Goal: Information Seeking & Learning: Check status

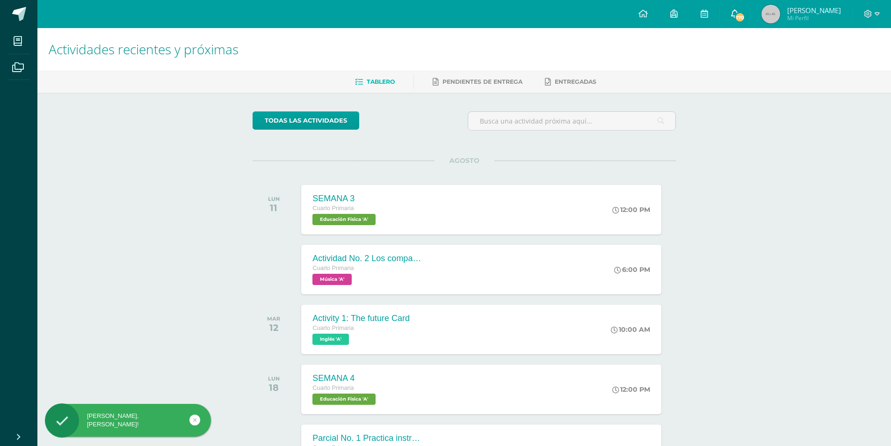
click at [734, 12] on link "170" at bounding box center [735, 14] width 30 height 28
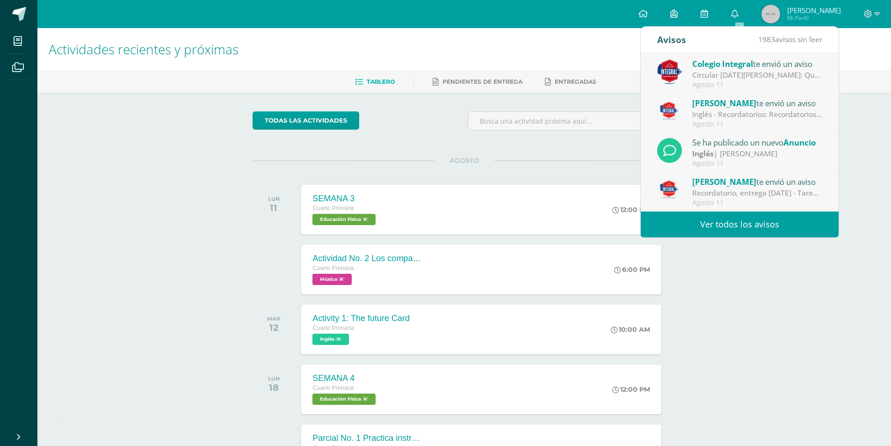
scroll to position [47, 0]
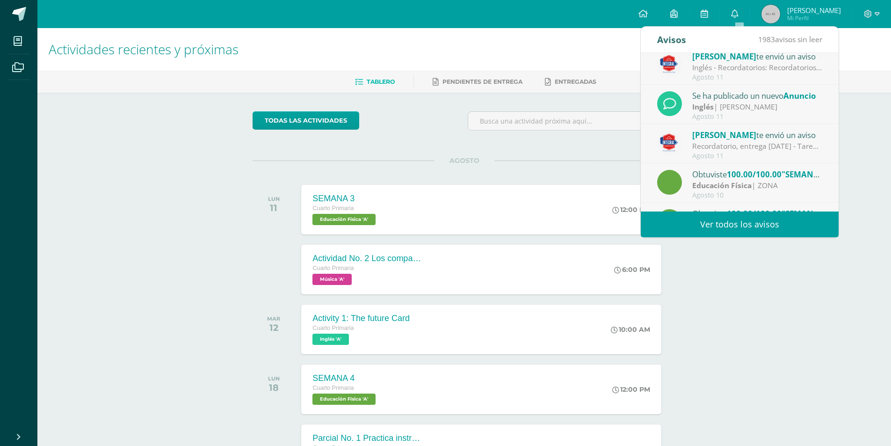
click at [780, 106] on div "Inglés | [PERSON_NAME]" at bounding box center [757, 107] width 130 height 11
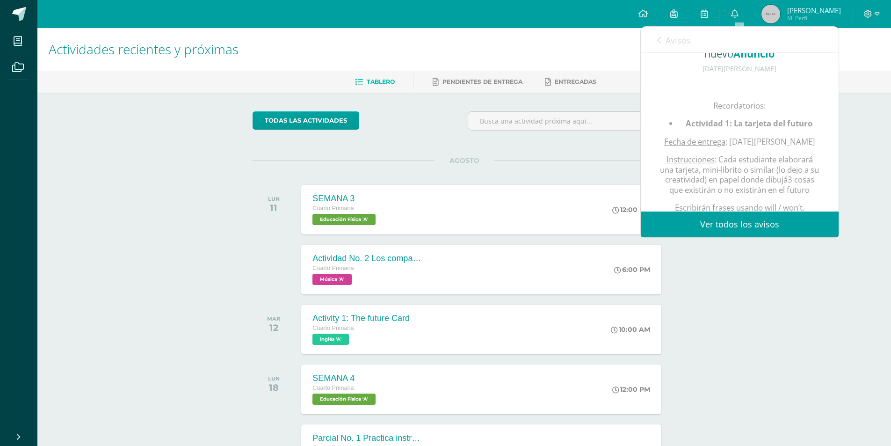
scroll to position [140, 0]
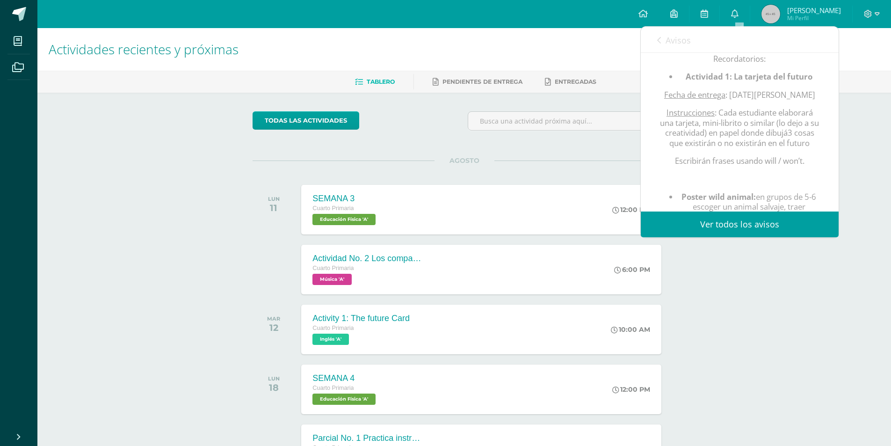
click at [766, 224] on link "Ver todos los avisos" at bounding box center [740, 224] width 198 height 26
click at [754, 230] on link "Ver todos los avisos" at bounding box center [740, 224] width 198 height 26
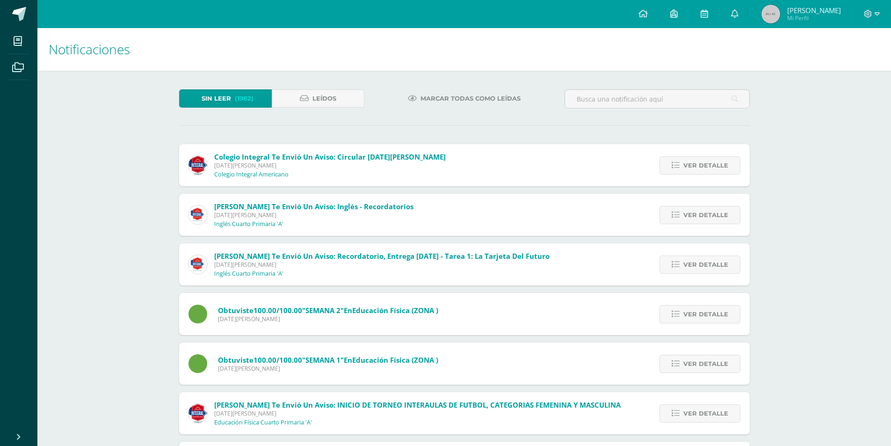
click at [307, 264] on span "Lunes 11 de Agosto de 2025" at bounding box center [381, 265] width 335 height 8
click at [249, 269] on span "Inglés Cuarto Primaria 'A'" at bounding box center [248, 273] width 69 height 9
click at [720, 269] on span "Ver detalle" at bounding box center [705, 264] width 45 height 17
